Goal: Find specific page/section: Find specific page/section

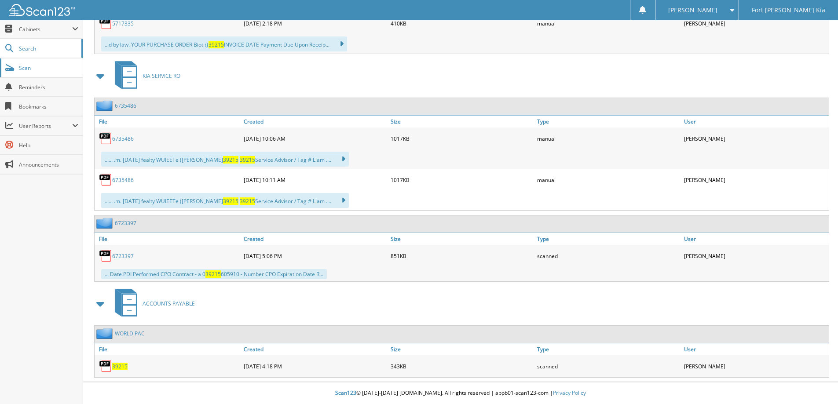
click at [39, 69] on span "Scan" at bounding box center [48, 67] width 59 height 7
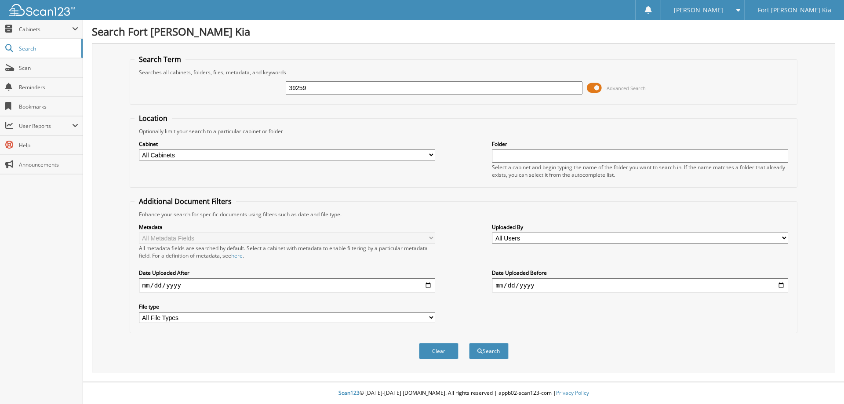
type input "39259"
click at [469, 343] on button "Search" at bounding box center [489, 351] width 40 height 16
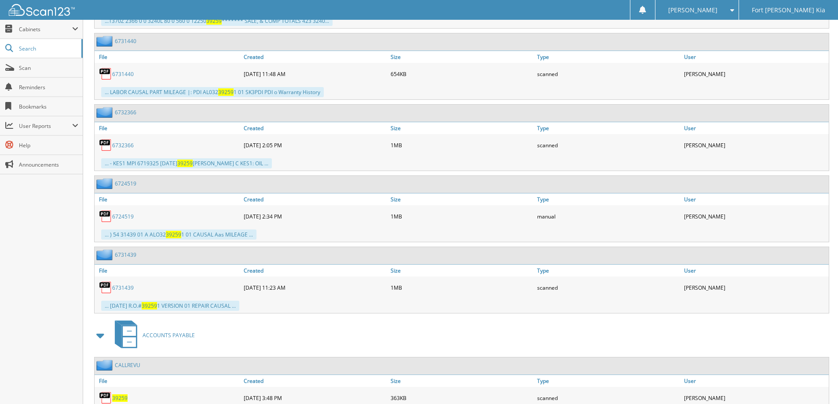
scroll to position [990, 0]
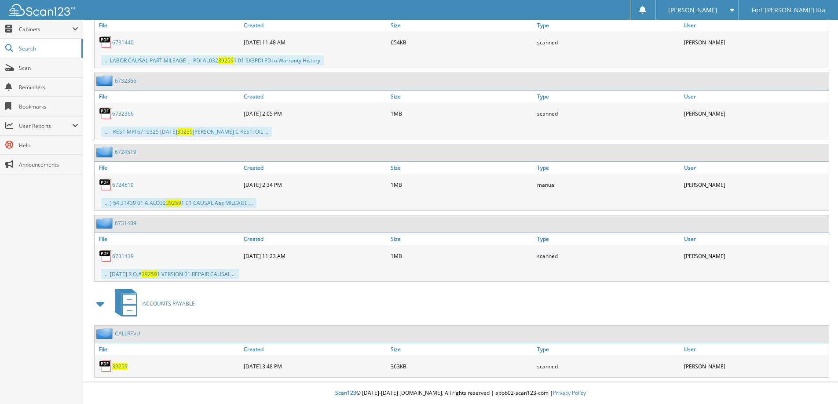
click at [128, 335] on link "CALLREVU" at bounding box center [128, 333] width 26 height 7
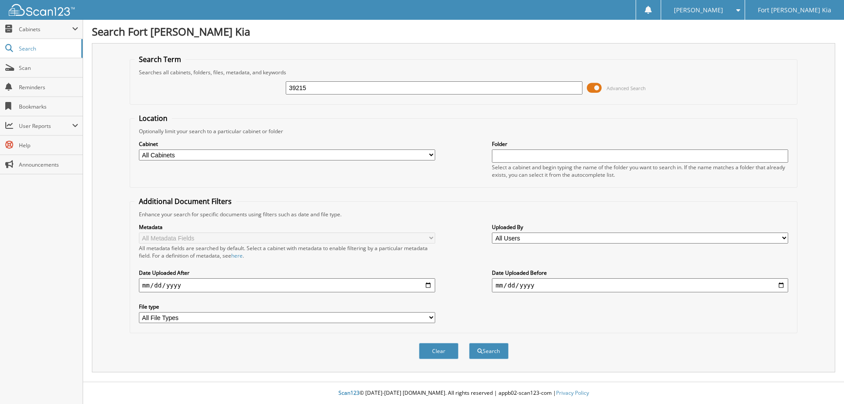
type input "39215"
click at [469, 343] on button "Search" at bounding box center [489, 351] width 40 height 16
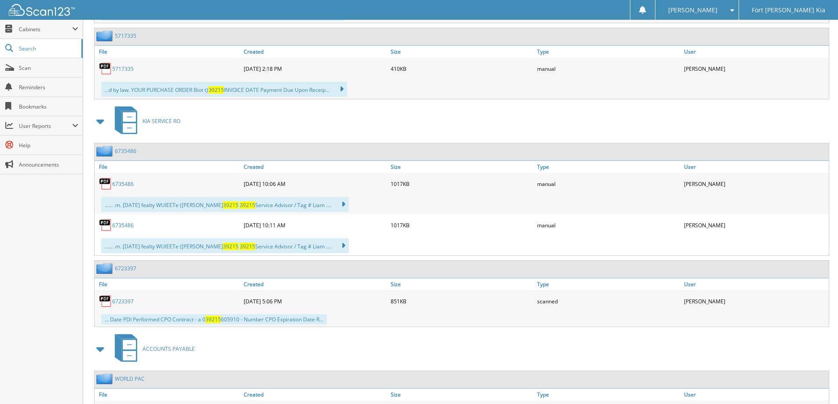
scroll to position [879, 0]
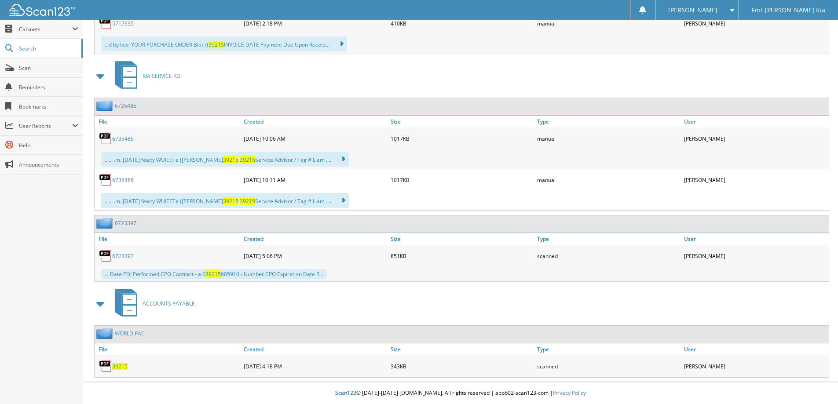
click at [131, 334] on link "WORLD PAC" at bounding box center [130, 333] width 30 height 7
